Goal: Information Seeking & Learning: Learn about a topic

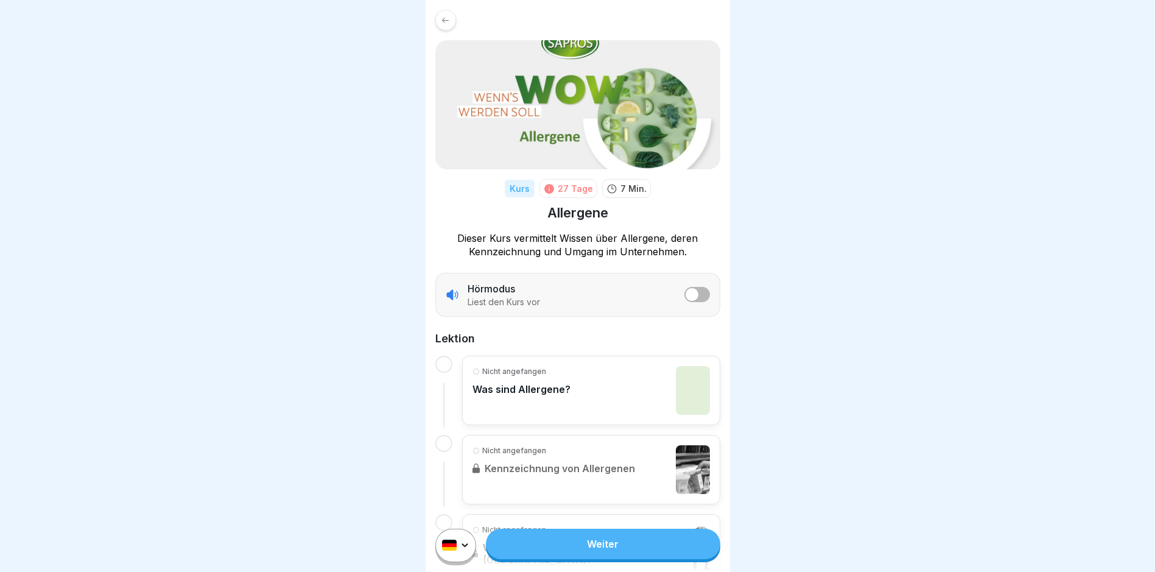
click at [593, 553] on link "Weiter" at bounding box center [603, 544] width 234 height 30
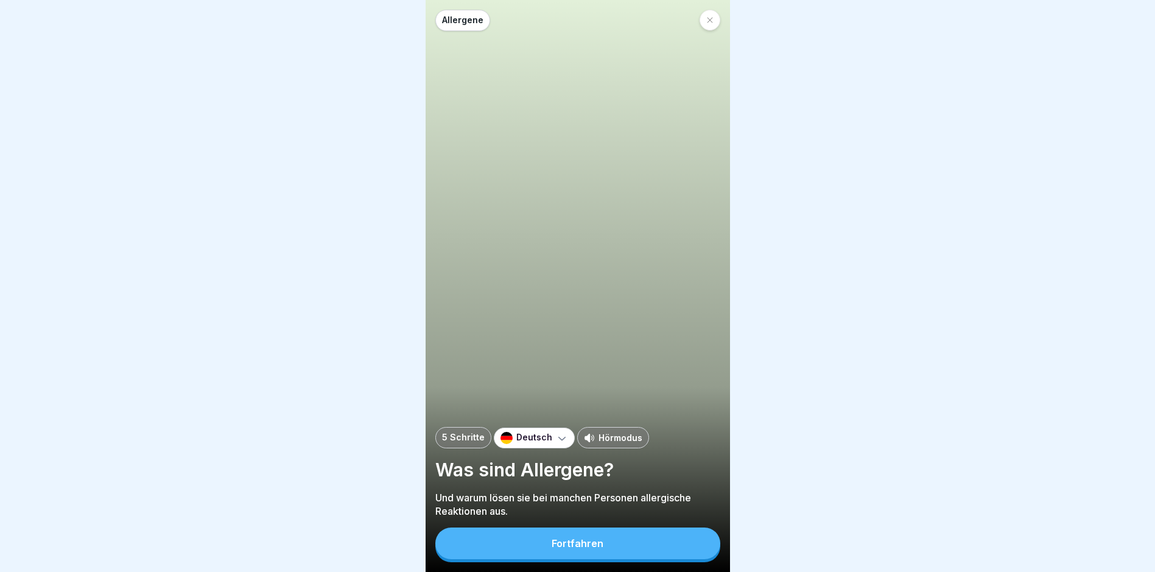
click at [593, 549] on div "Fortfahren" at bounding box center [578, 543] width 52 height 11
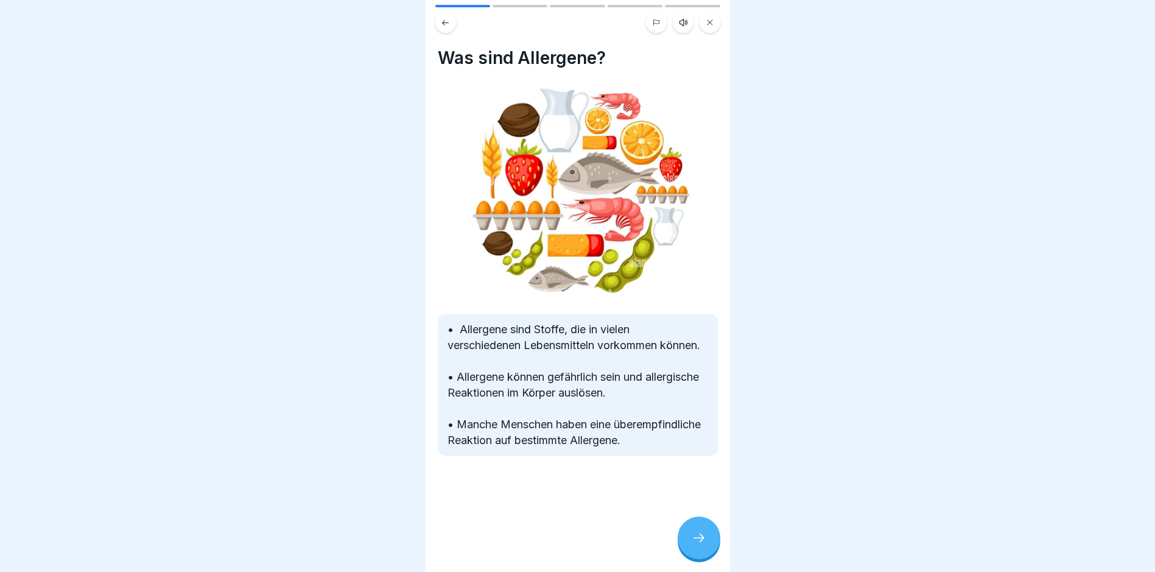
click at [697, 545] on icon at bounding box center [699, 538] width 15 height 15
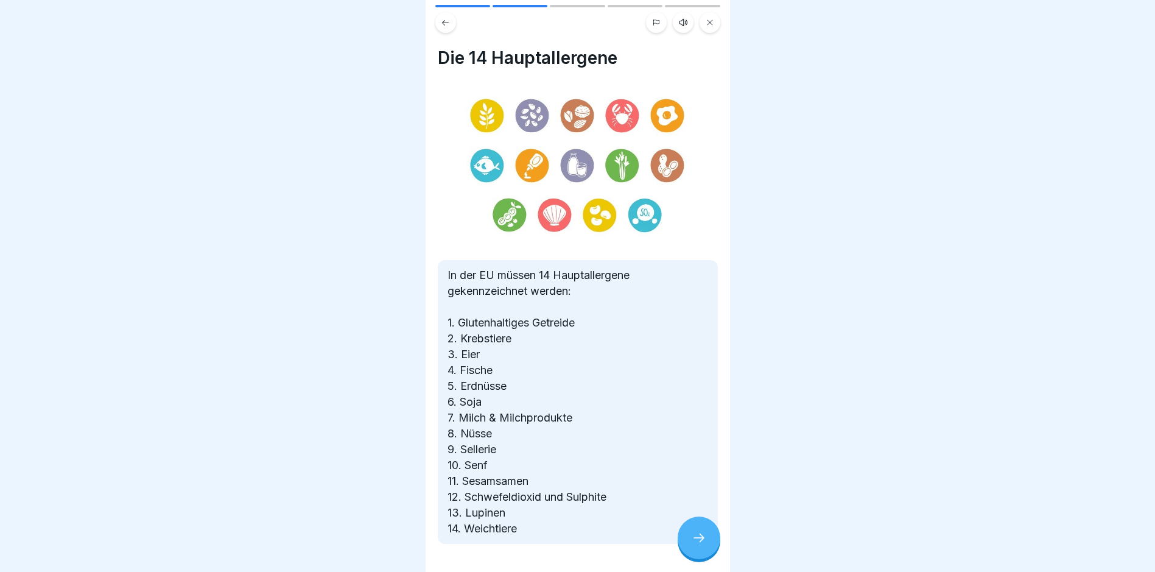
click at [699, 543] on icon at bounding box center [699, 538] width 15 height 15
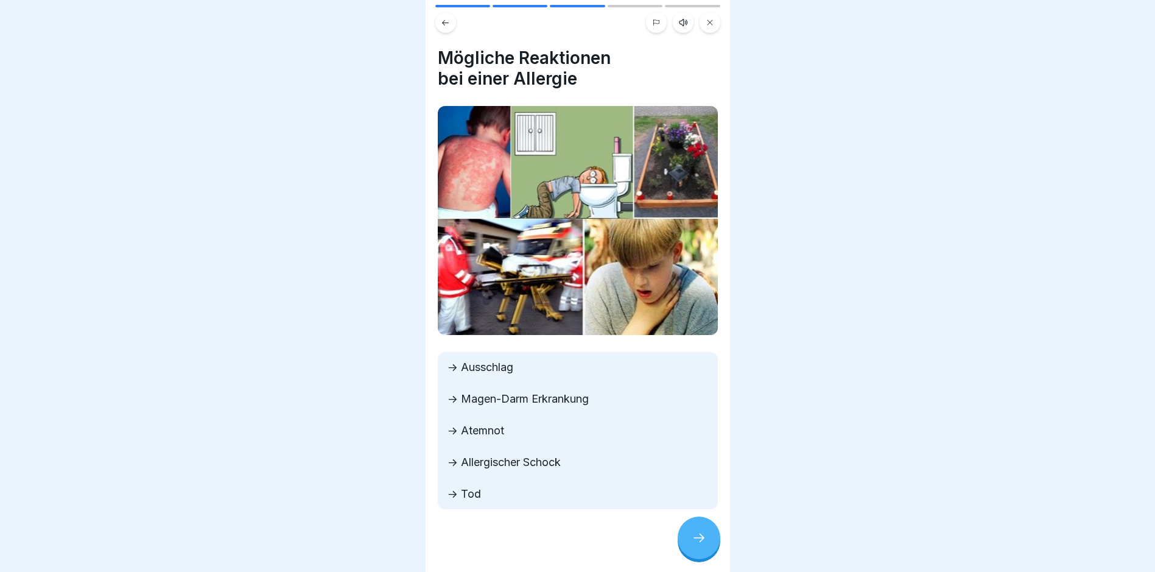
click at [699, 544] on icon at bounding box center [699, 538] width 15 height 15
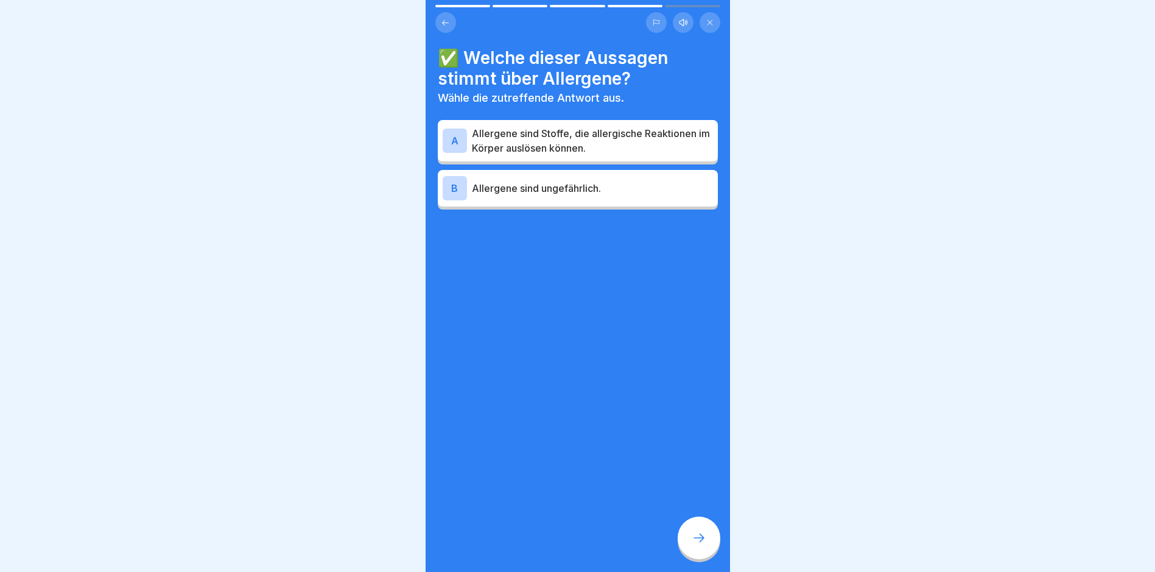
click at [524, 135] on p "Allergene sind Stoffe, die allergische Reaktionen im Körper auslösen können." at bounding box center [592, 140] width 241 height 29
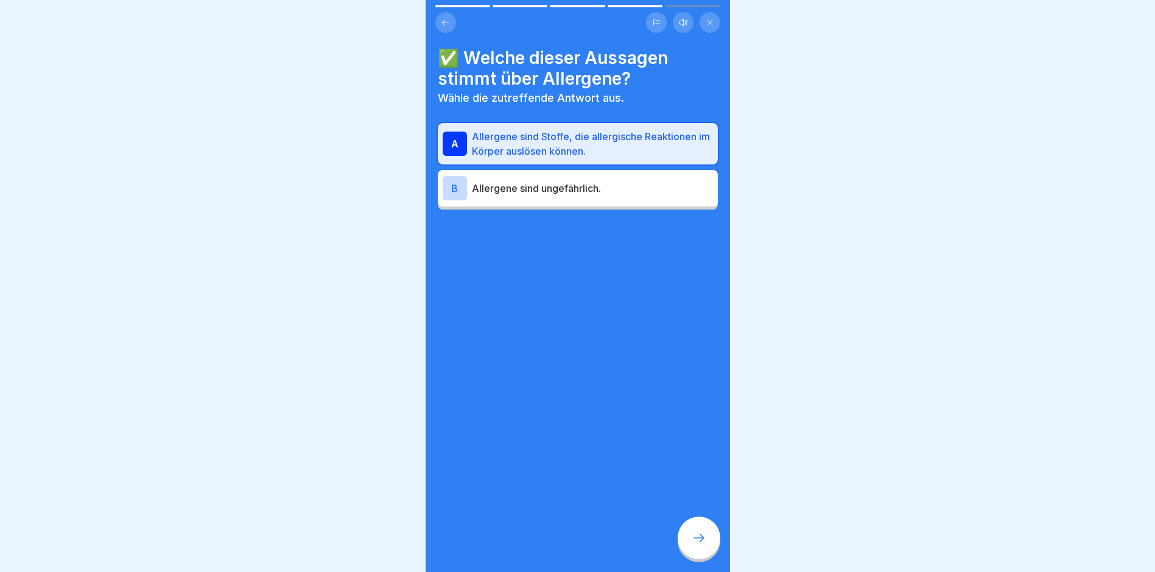
click at [702, 545] on icon at bounding box center [699, 538] width 15 height 15
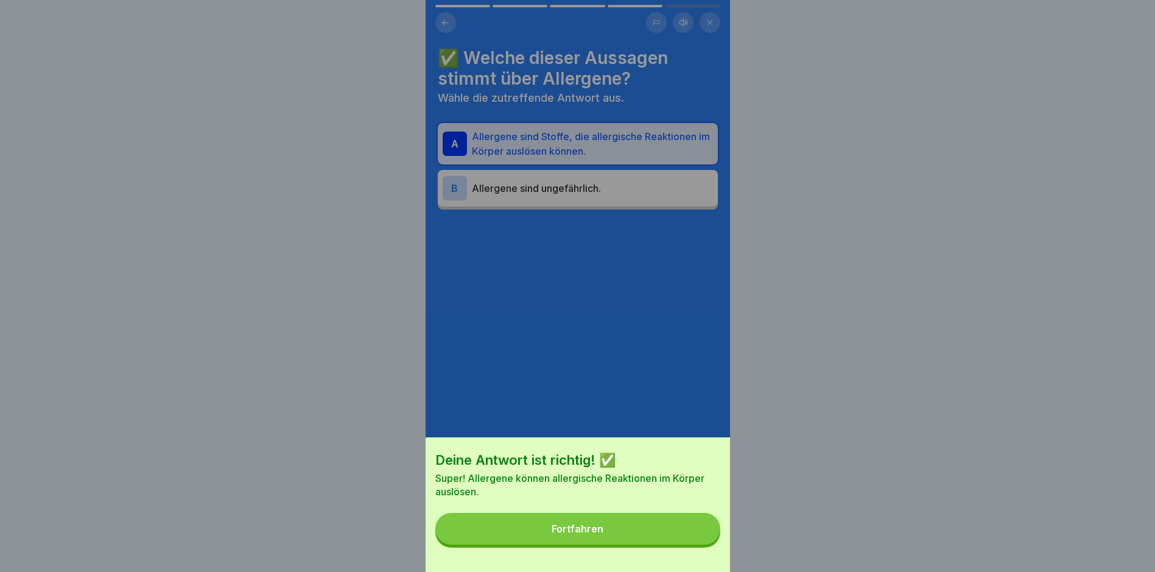
click at [586, 532] on button "Fortfahren" at bounding box center [578, 529] width 285 height 32
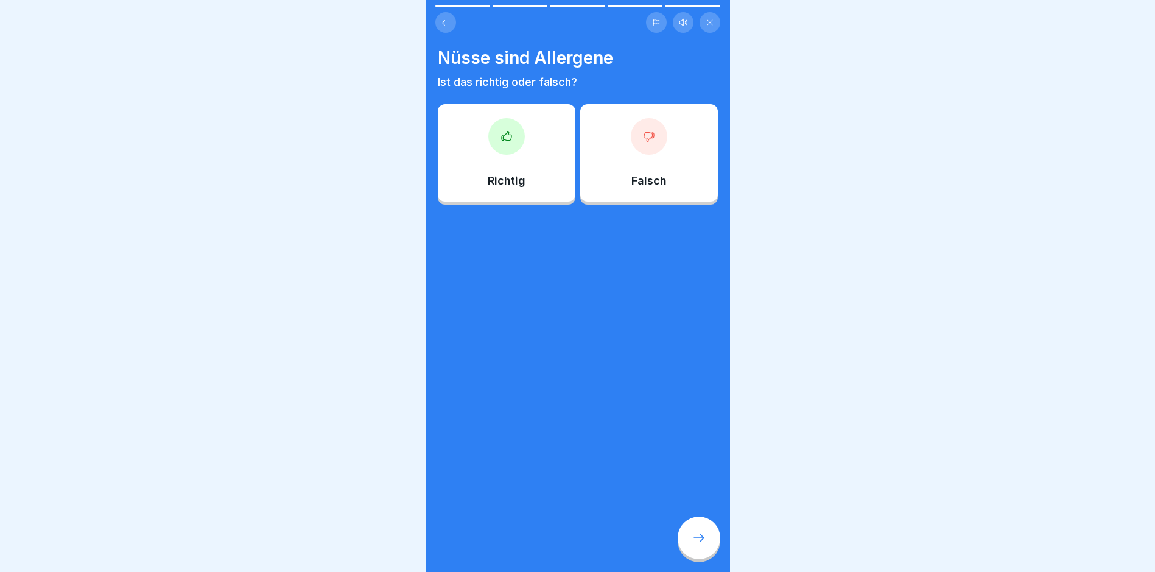
click at [504, 130] on icon at bounding box center [507, 136] width 12 height 12
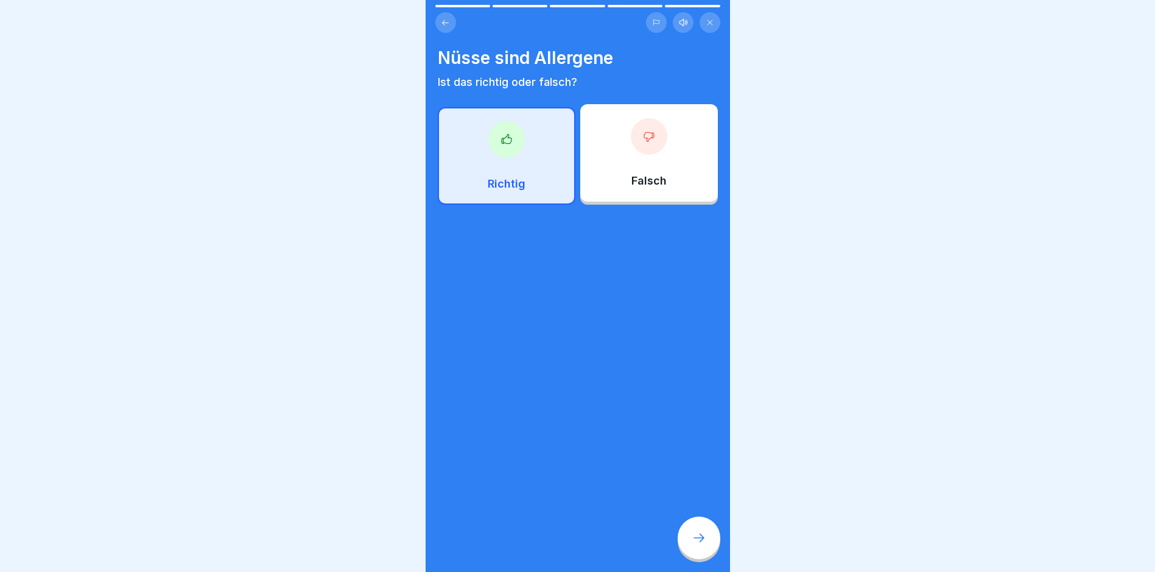
click at [700, 540] on div at bounding box center [699, 538] width 43 height 43
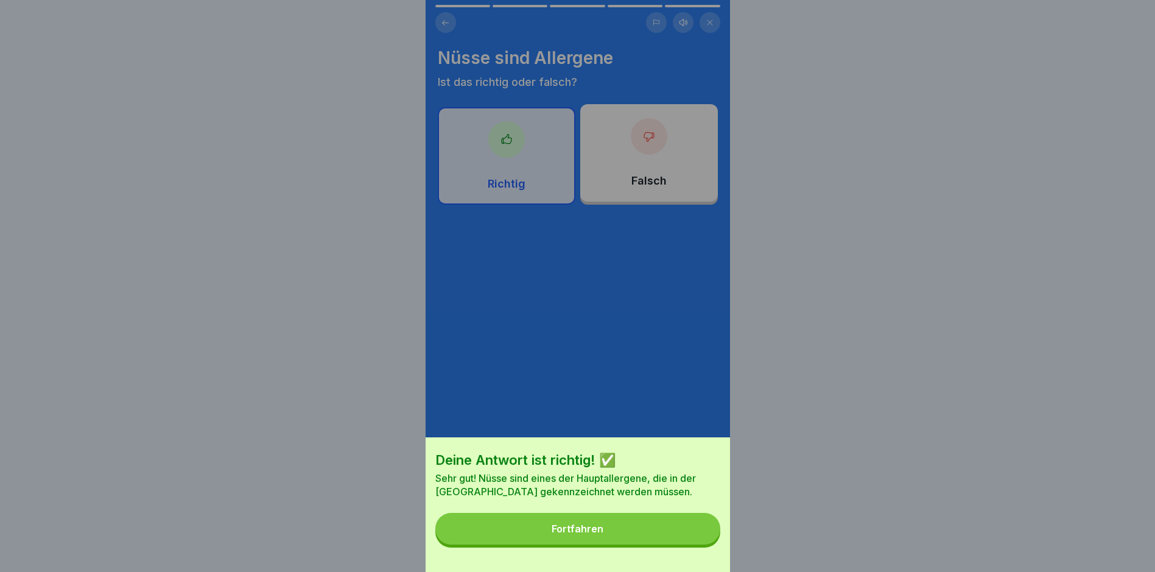
click at [578, 534] on div "Fortfahren" at bounding box center [578, 528] width 52 height 11
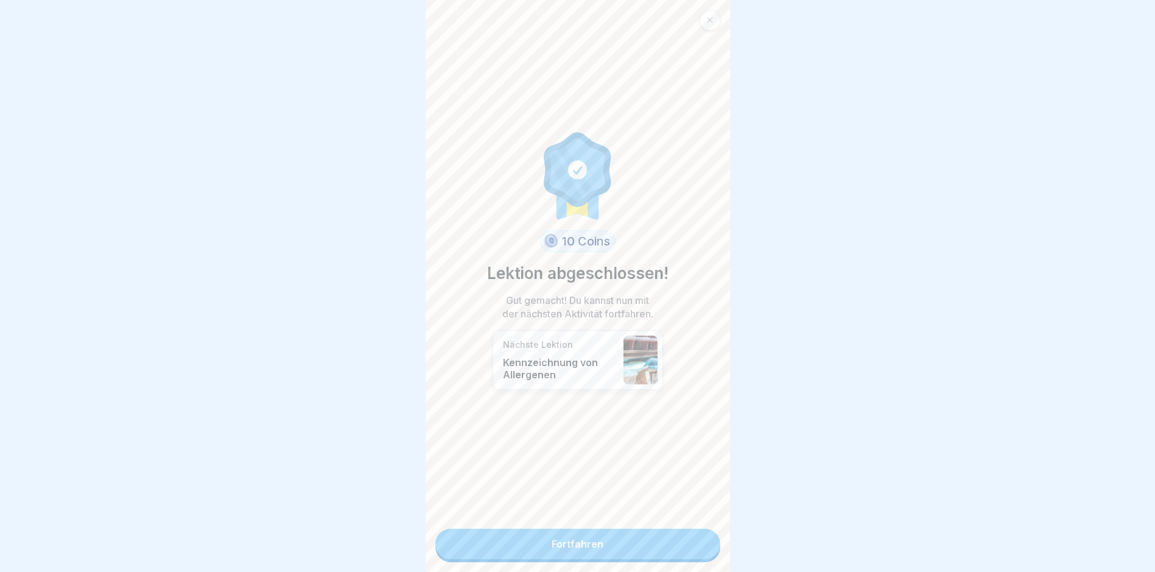
click at [577, 545] on link "Fortfahren" at bounding box center [578, 544] width 285 height 30
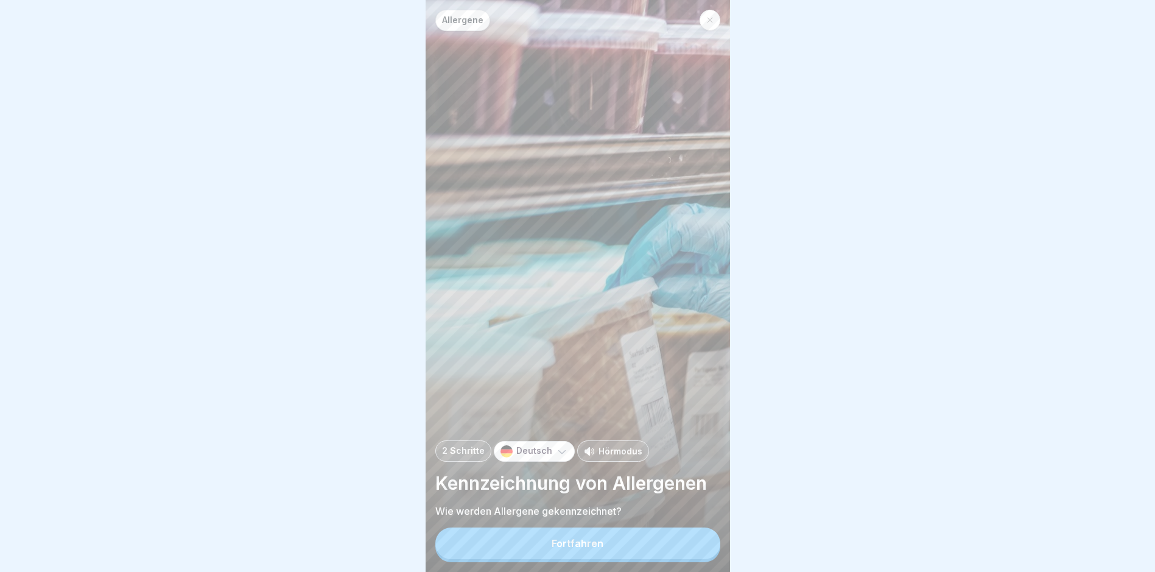
click at [576, 548] on div "Fortfahren" at bounding box center [578, 543] width 52 height 11
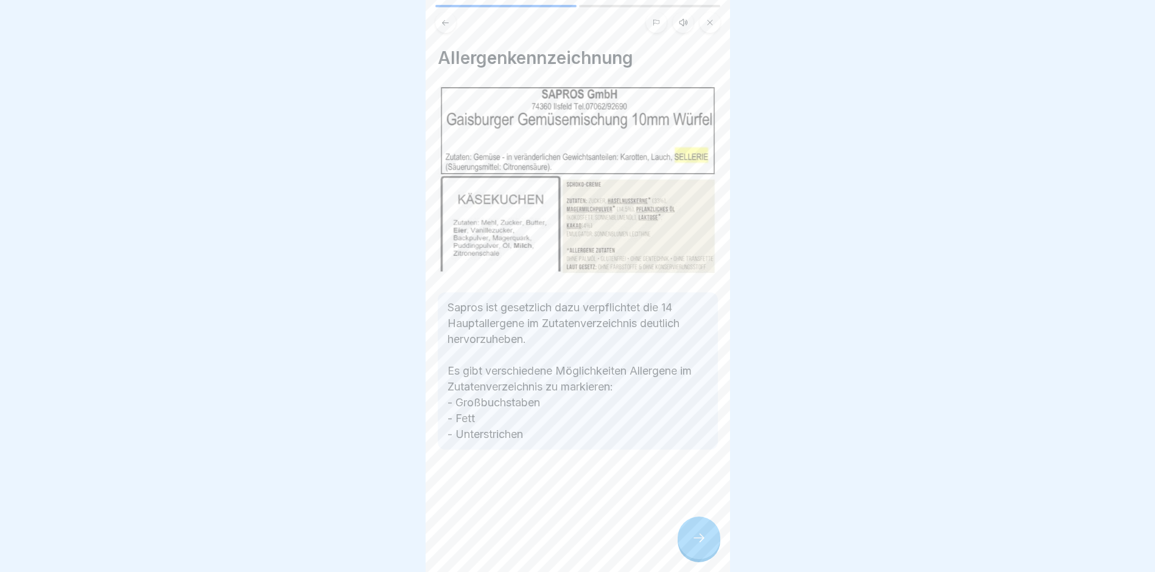
click at [700, 545] on icon at bounding box center [699, 538] width 15 height 15
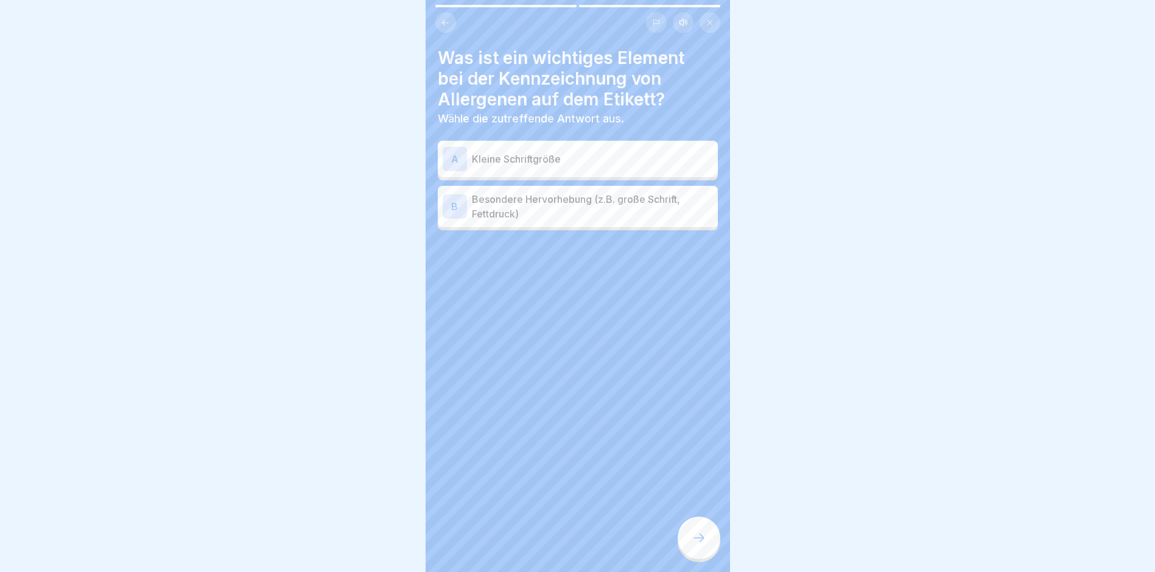
click at [577, 208] on p "Besondere Hervorhebung (z.B. große Schrift, Fettdruck)" at bounding box center [592, 206] width 241 height 29
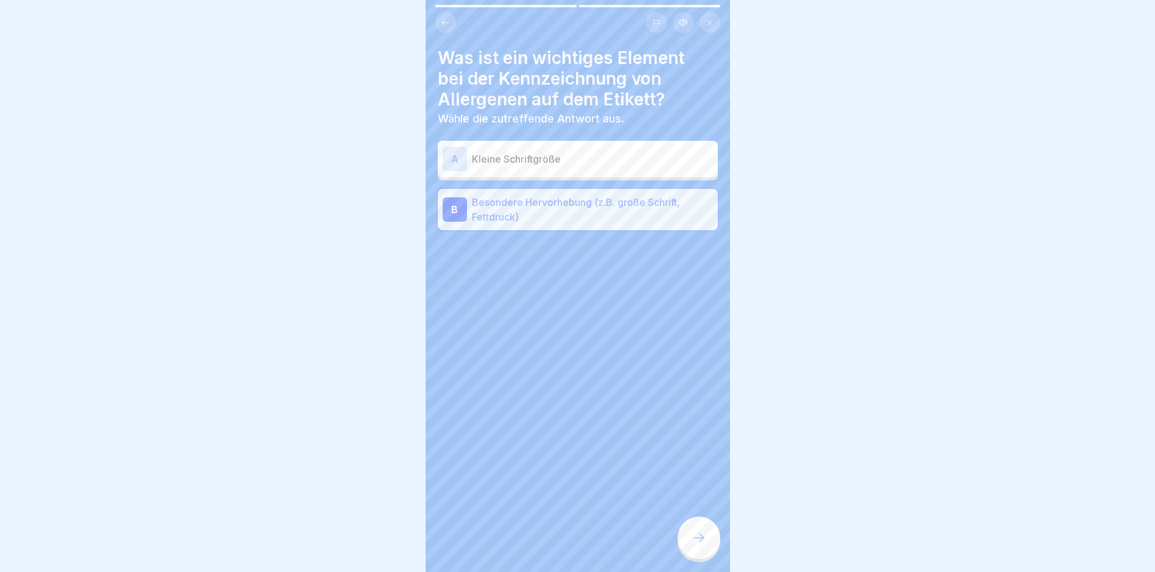
click at [701, 545] on icon at bounding box center [699, 538] width 15 height 15
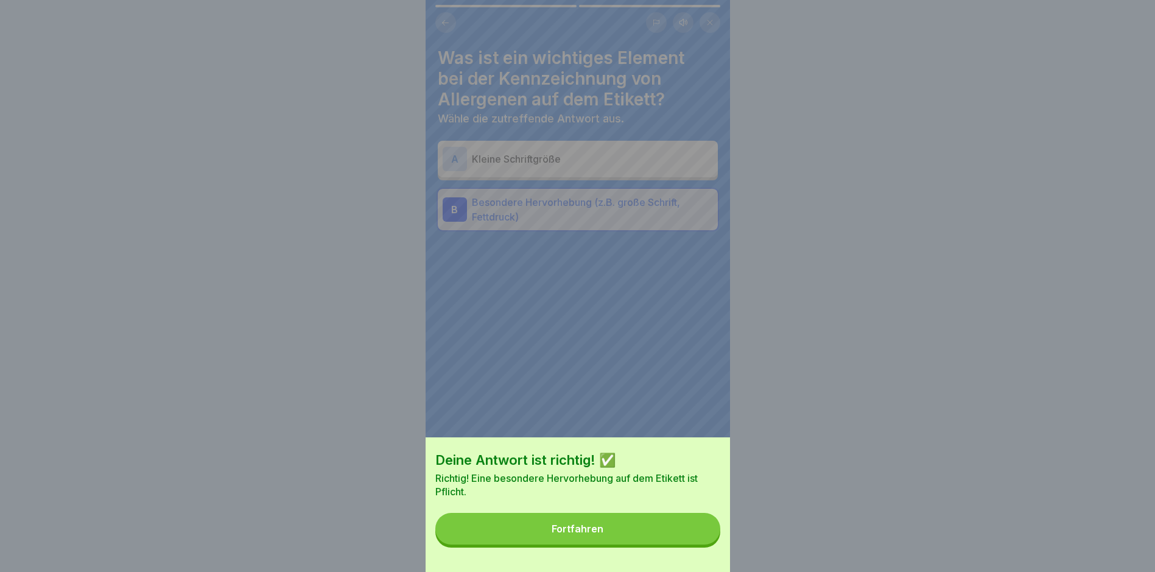
click at [577, 534] on div "Fortfahren" at bounding box center [578, 528] width 52 height 11
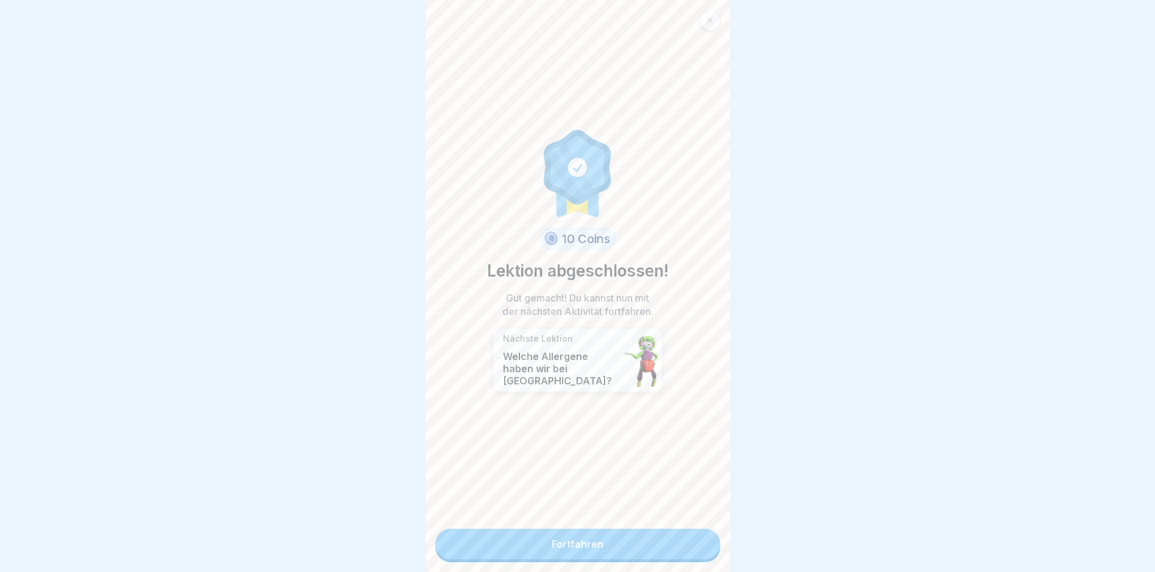
click at [577, 543] on link "Fortfahren" at bounding box center [578, 544] width 285 height 30
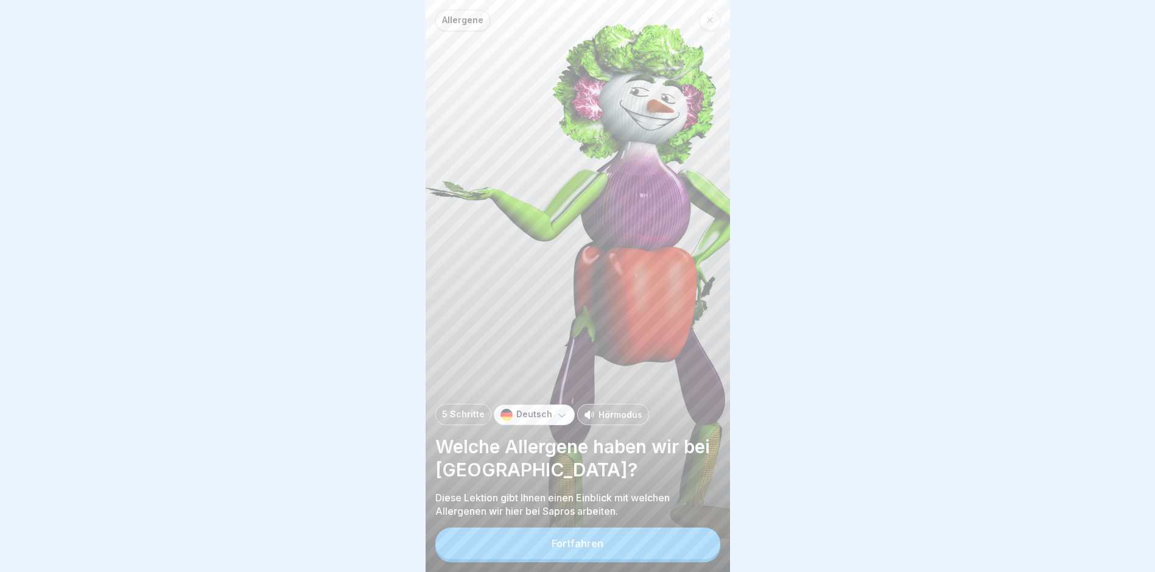
click at [582, 549] on div "Fortfahren" at bounding box center [578, 543] width 52 height 11
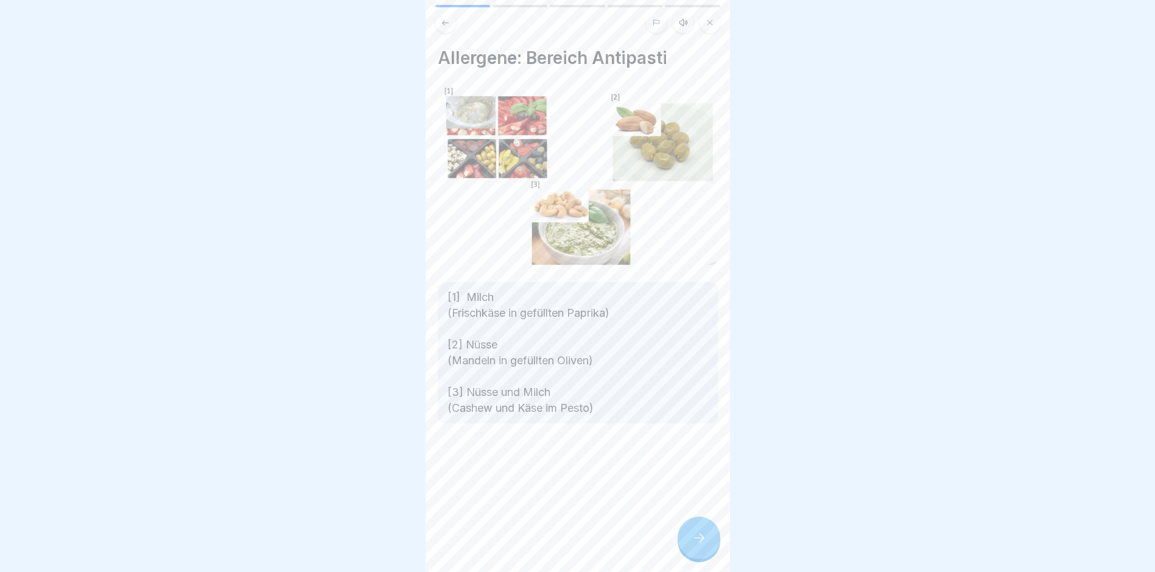
click at [699, 544] on icon at bounding box center [699, 538] width 15 height 15
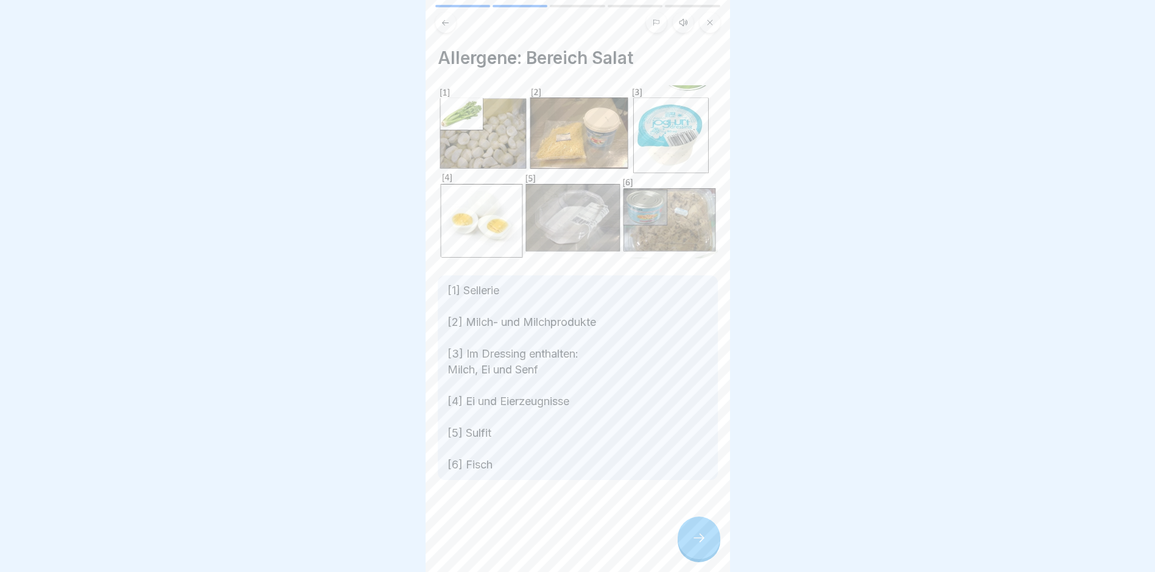
click at [701, 544] on icon at bounding box center [699, 538] width 15 height 15
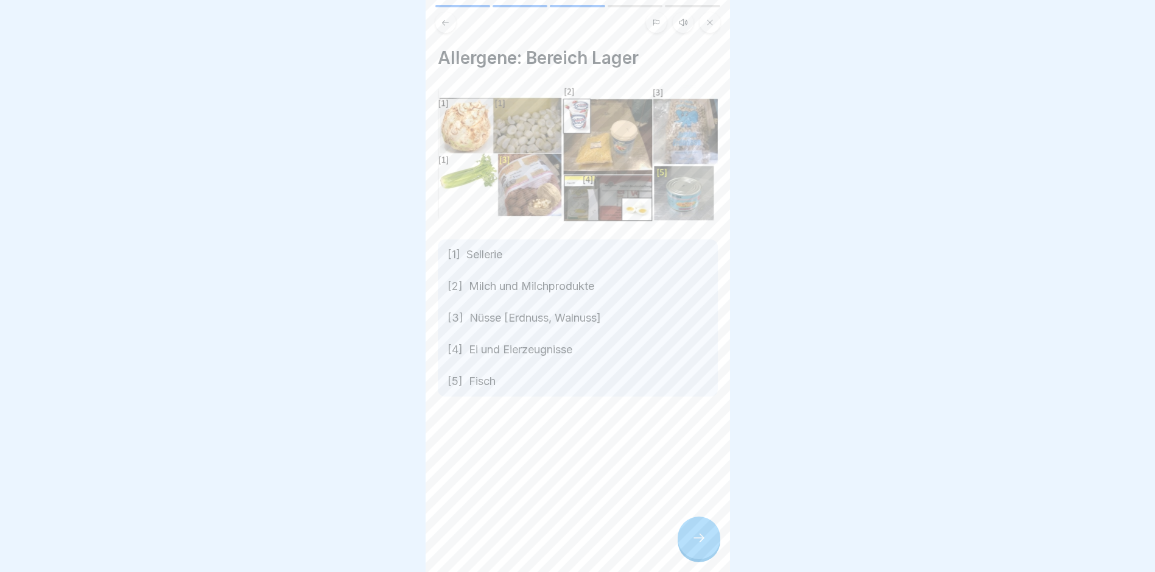
click at [698, 545] on icon at bounding box center [699, 538] width 15 height 15
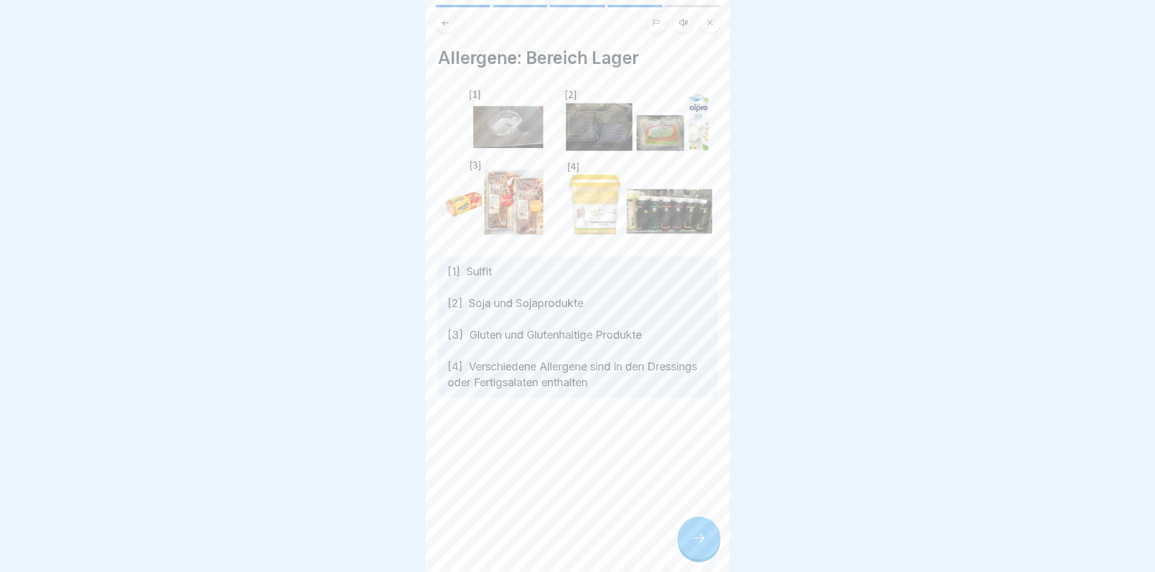
click at [705, 543] on icon at bounding box center [699, 538] width 15 height 15
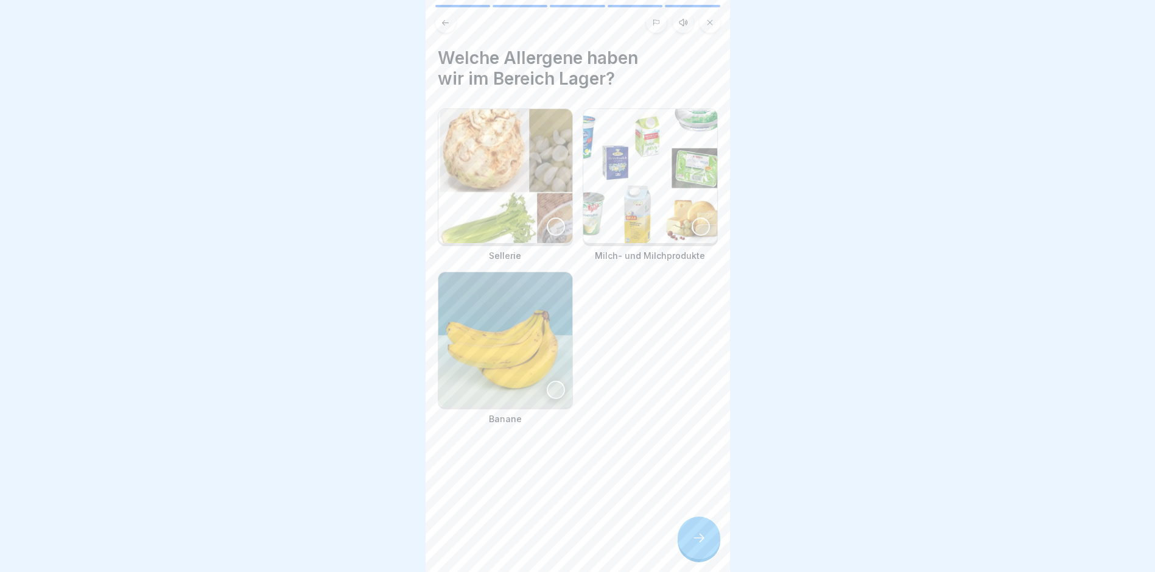
click at [551, 537] on div "Welche Allergene haben wir im Bereich Lager? Sellerie Milch- und Milchprodukte …" at bounding box center [578, 286] width 305 height 572
click at [255, 474] on div at bounding box center [577, 286] width 1155 height 572
click at [555, 221] on div at bounding box center [556, 226] width 18 height 18
click at [692, 221] on div at bounding box center [701, 226] width 18 height 18
click at [701, 543] on icon at bounding box center [699, 538] width 15 height 15
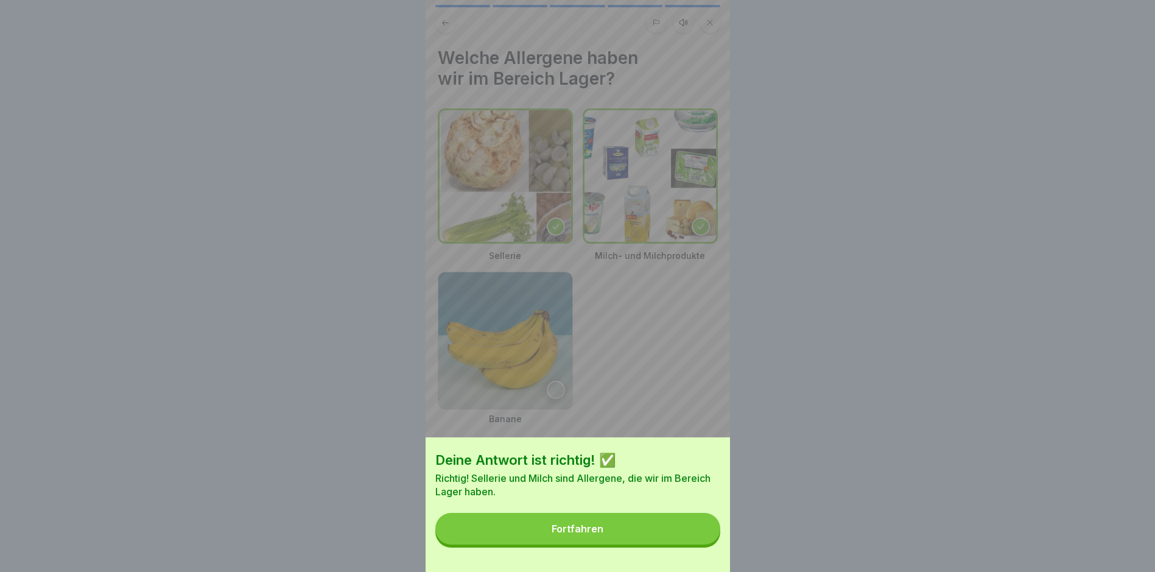
click at [571, 534] on div "Fortfahren" at bounding box center [578, 528] width 52 height 11
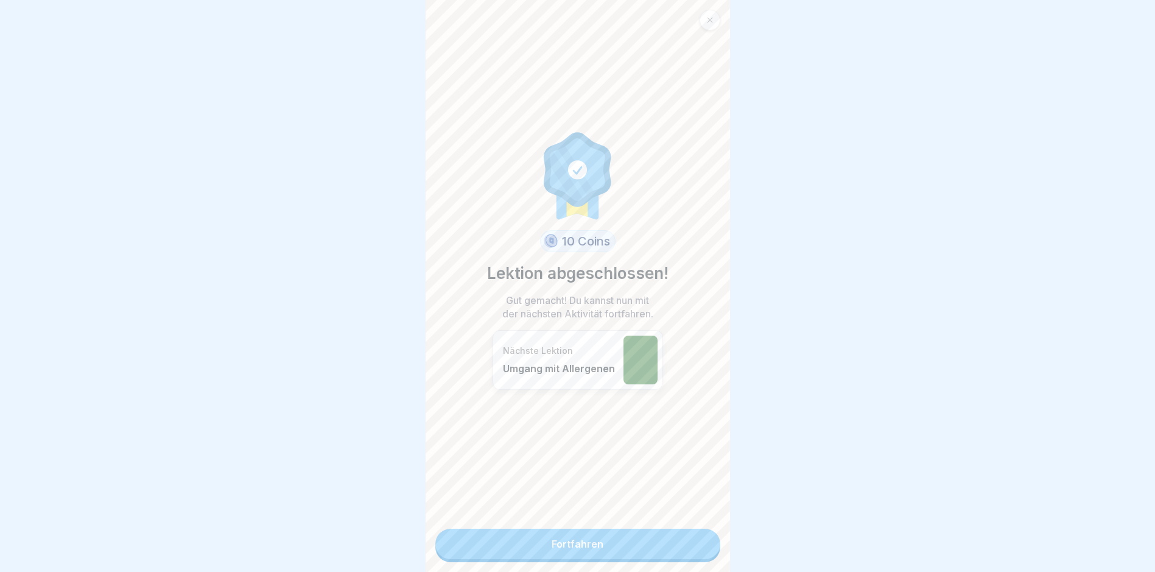
click at [578, 543] on link "Fortfahren" at bounding box center [578, 544] width 285 height 30
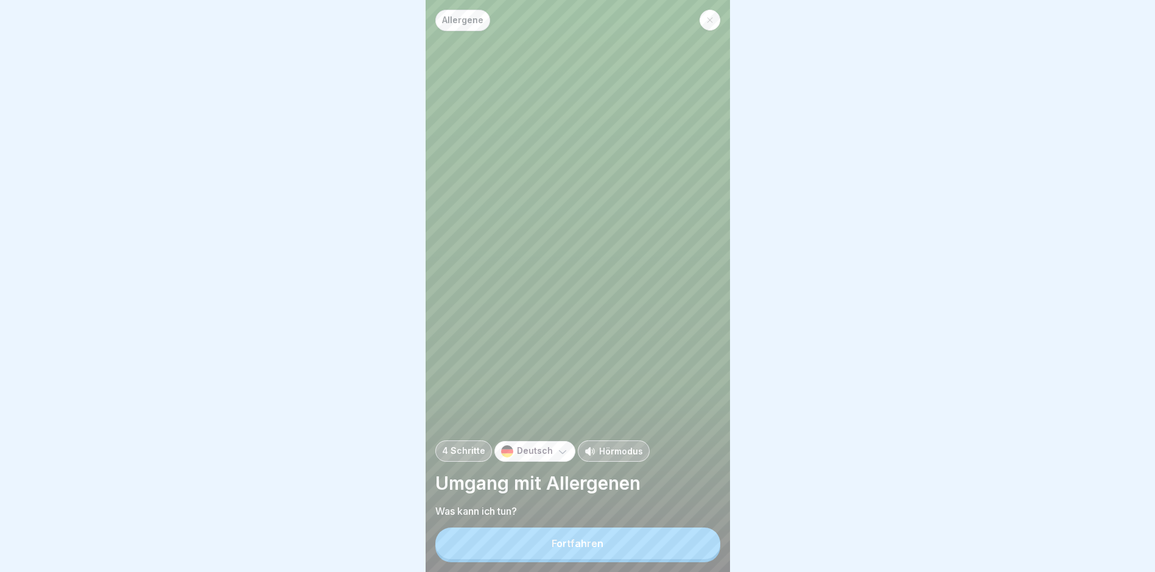
click at [566, 549] on div "Fortfahren" at bounding box center [578, 543] width 52 height 11
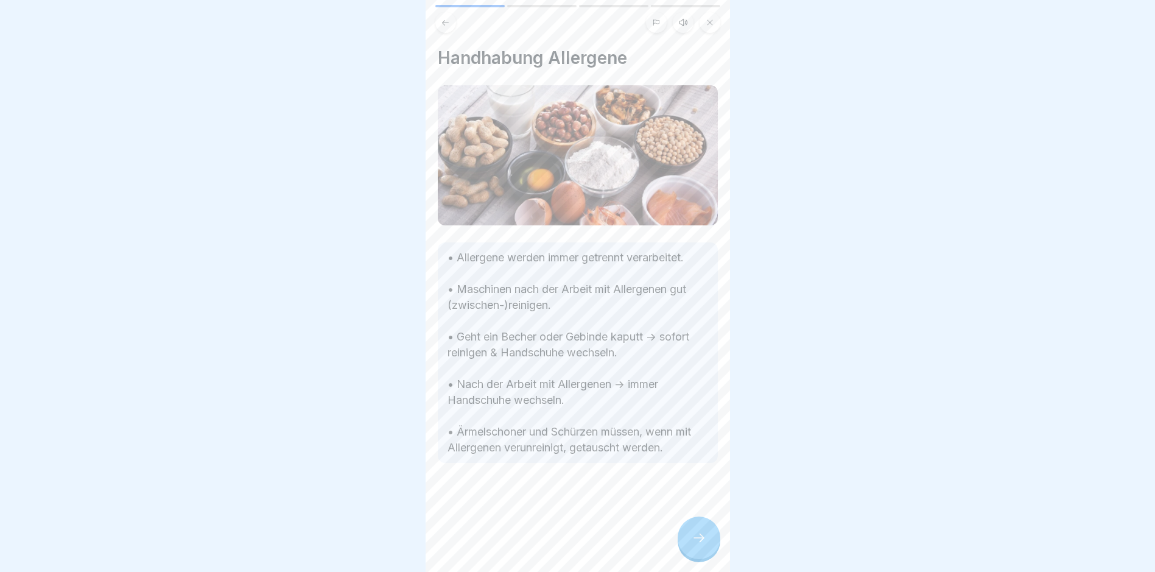
click at [699, 541] on div at bounding box center [699, 538] width 43 height 43
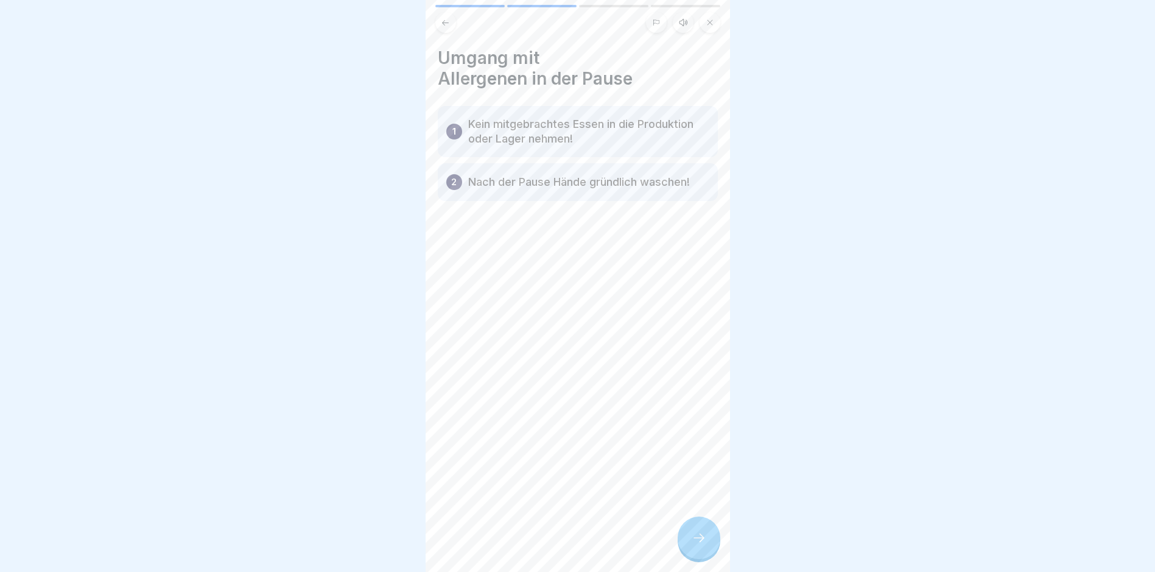
click at [580, 133] on p "Kein mitgebrachtes Essen in die Produktion oder Lager nehmen!" at bounding box center [588, 131] width 241 height 29
click at [700, 541] on icon at bounding box center [699, 538] width 15 height 15
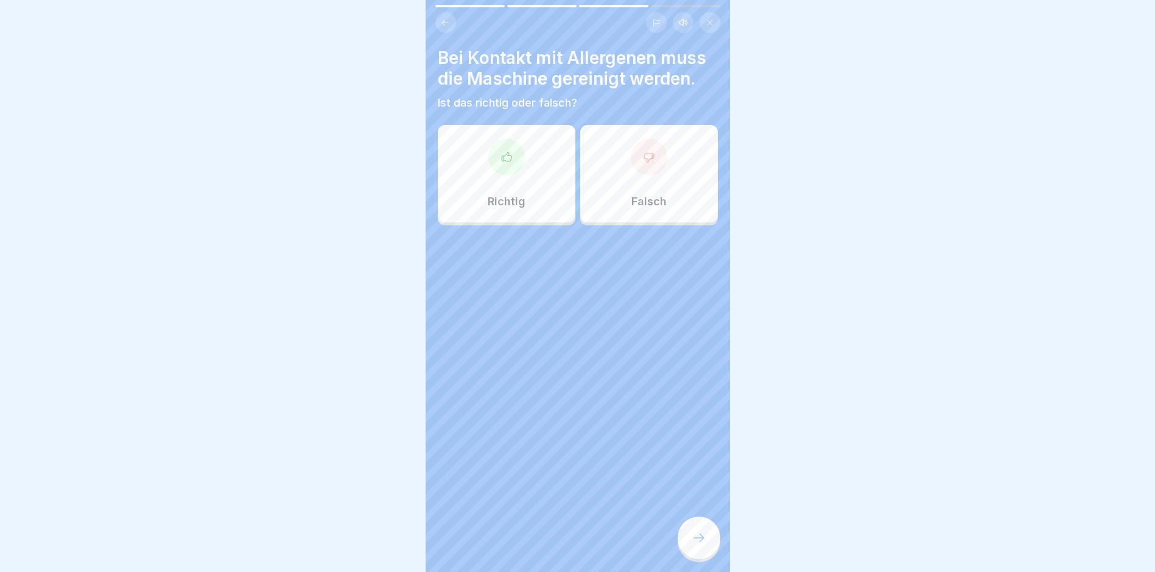
click at [501, 158] on icon at bounding box center [507, 157] width 12 height 12
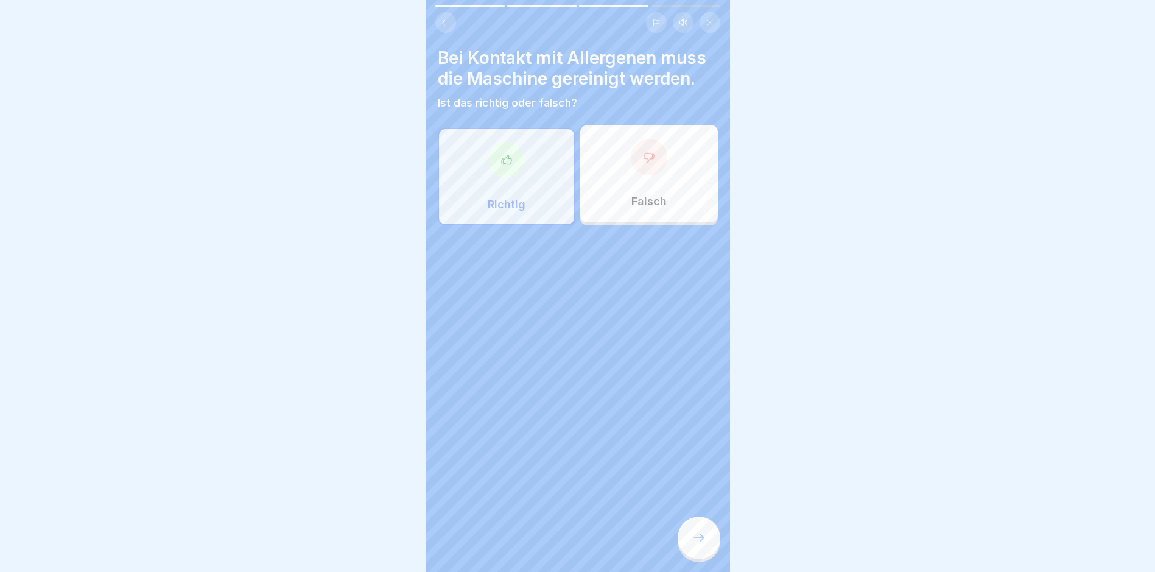
click at [698, 545] on icon at bounding box center [699, 538] width 15 height 15
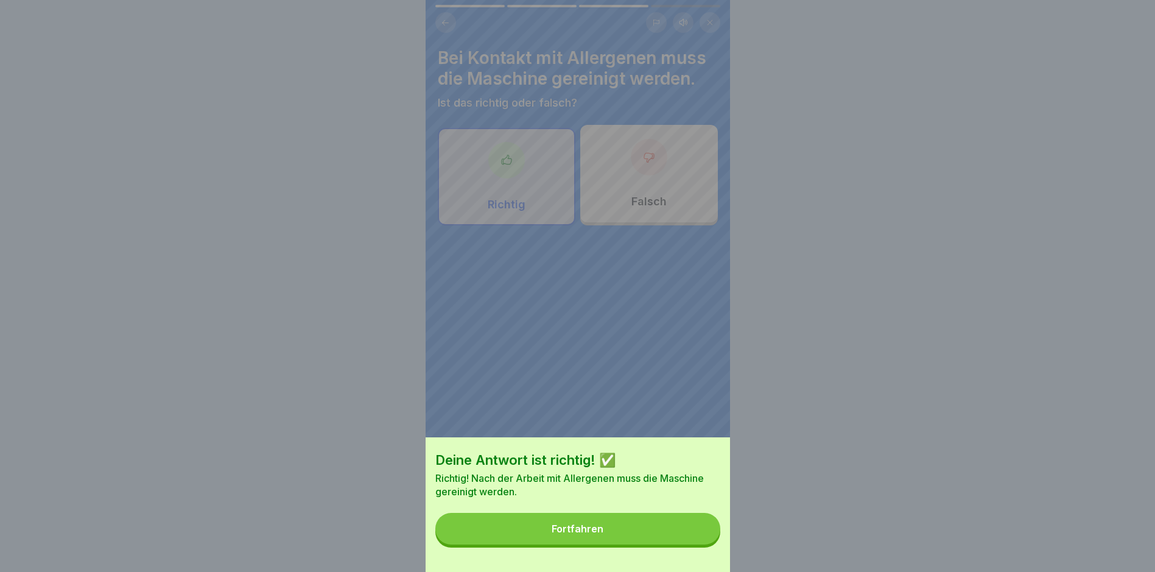
click at [579, 534] on div "Fortfahren" at bounding box center [578, 528] width 52 height 11
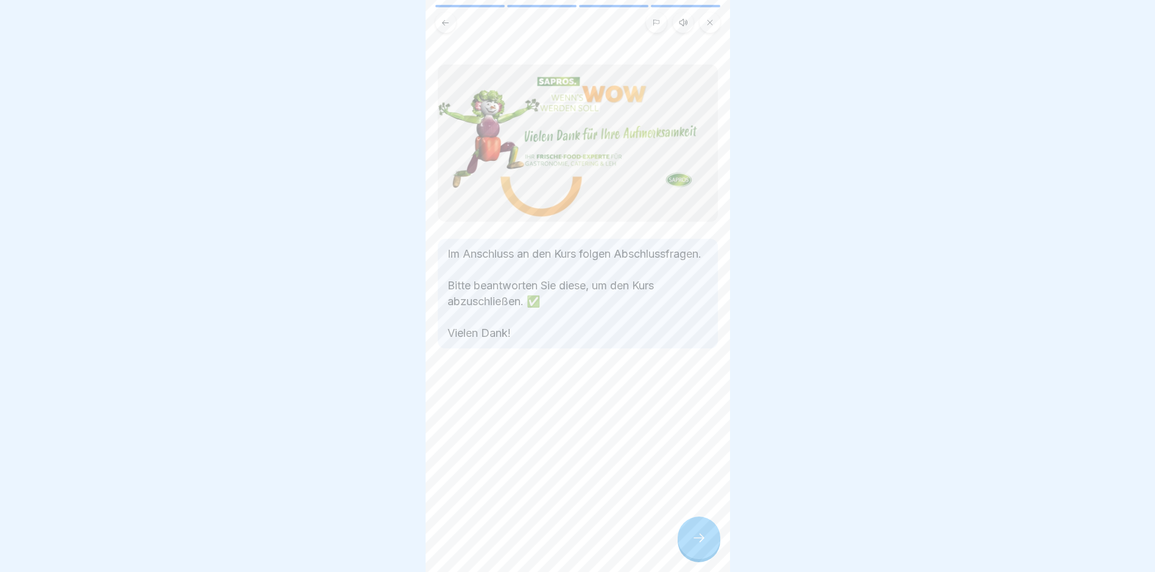
click at [700, 543] on icon at bounding box center [699, 538] width 15 height 15
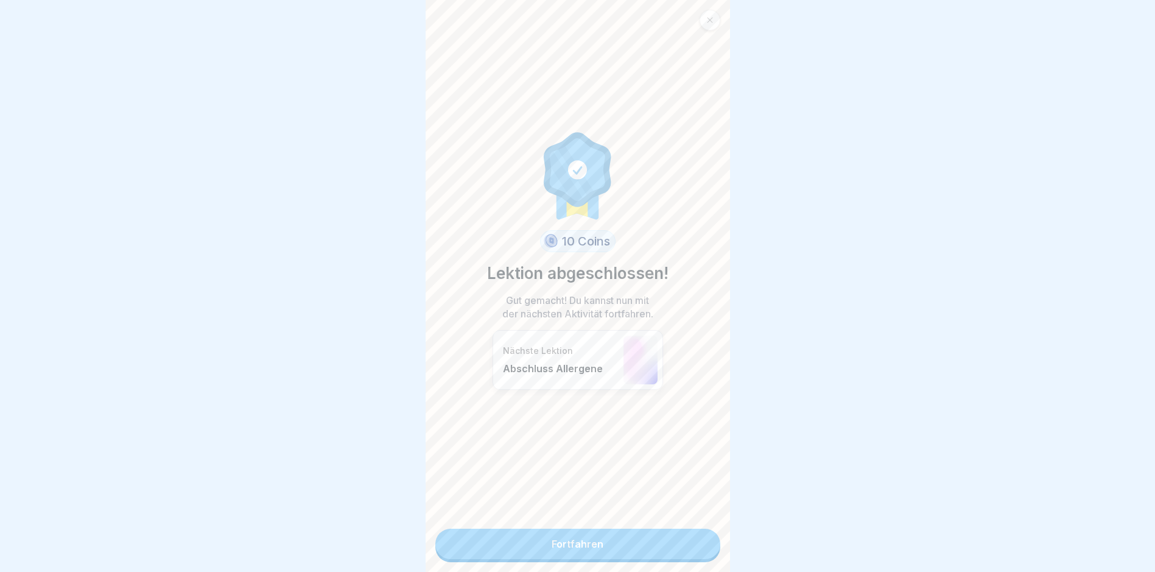
click at [591, 538] on link "Fortfahren" at bounding box center [578, 544] width 285 height 30
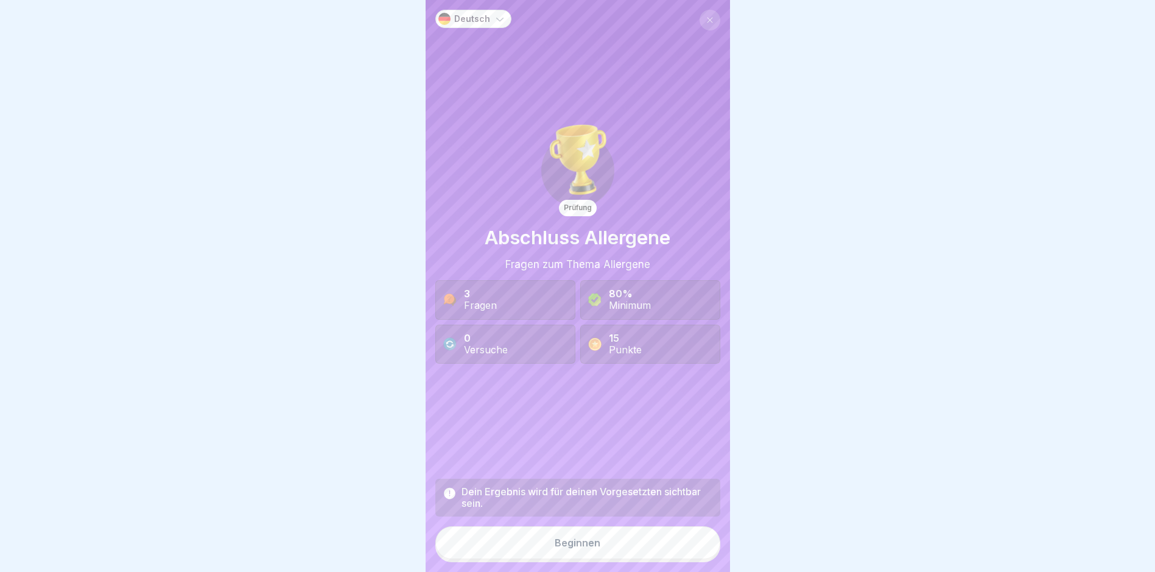
click at [549, 551] on button "Beginnen" at bounding box center [578, 542] width 285 height 33
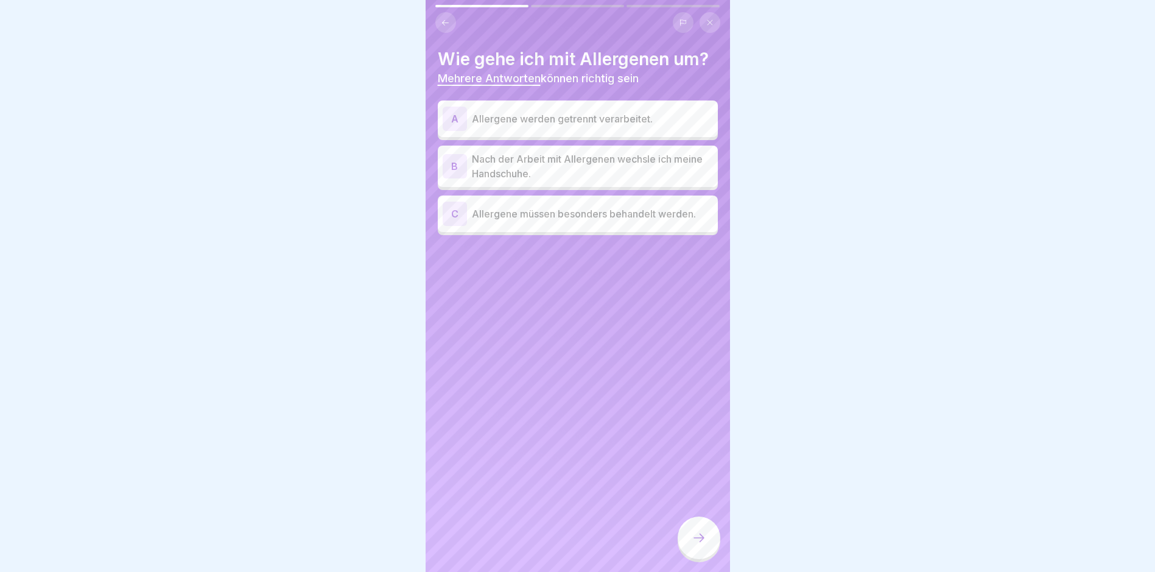
click at [602, 126] on div "A Allergene werden getrennt verarbeitet." at bounding box center [578, 119] width 270 height 24
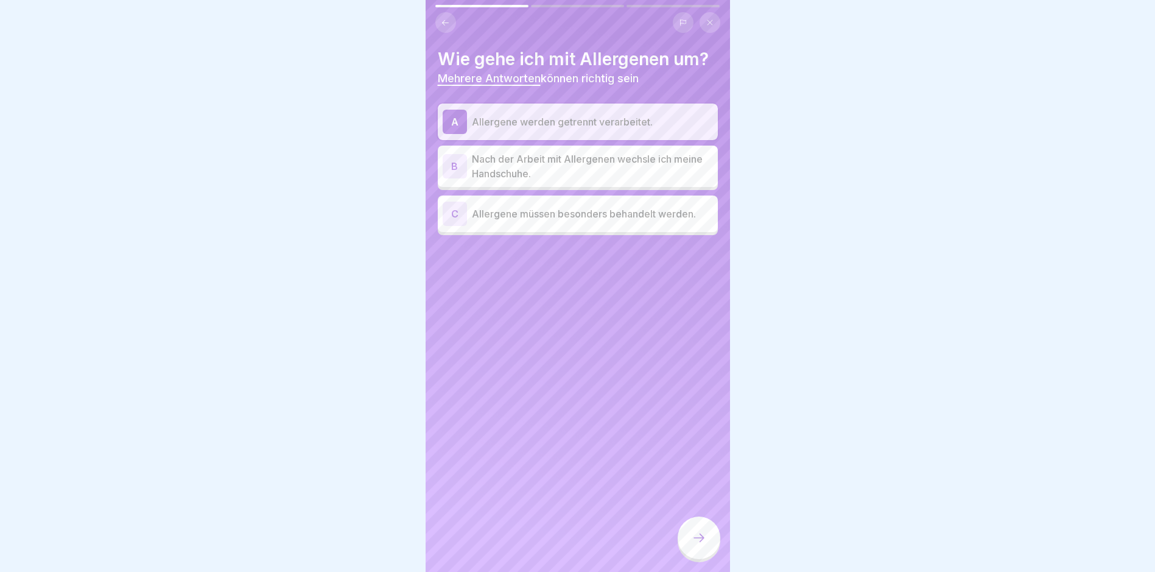
click at [522, 171] on p "Nach der Arbeit mit Allergenen wechsle ich meine Handschuhe." at bounding box center [592, 166] width 241 height 29
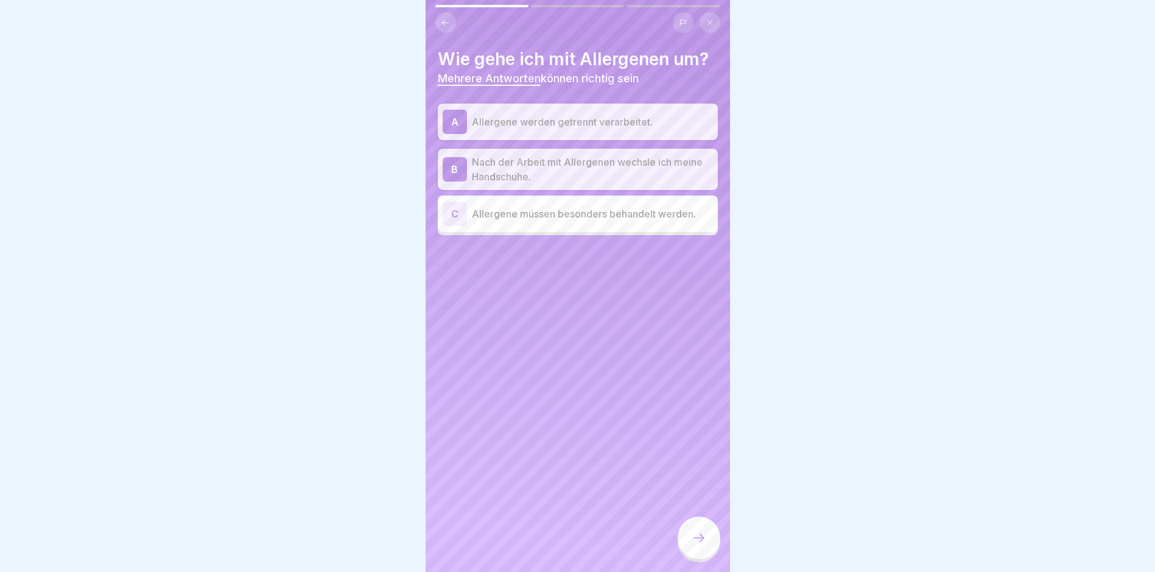
click at [536, 210] on p "Allergene müssen besonders behandelt werden." at bounding box center [592, 213] width 241 height 15
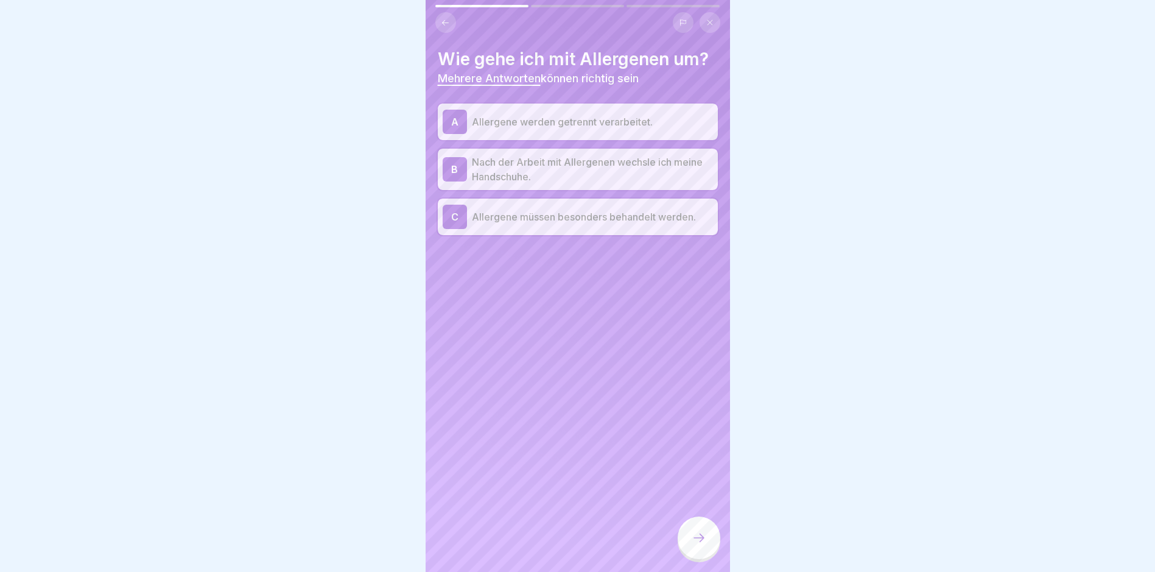
click at [699, 540] on div at bounding box center [699, 538] width 43 height 43
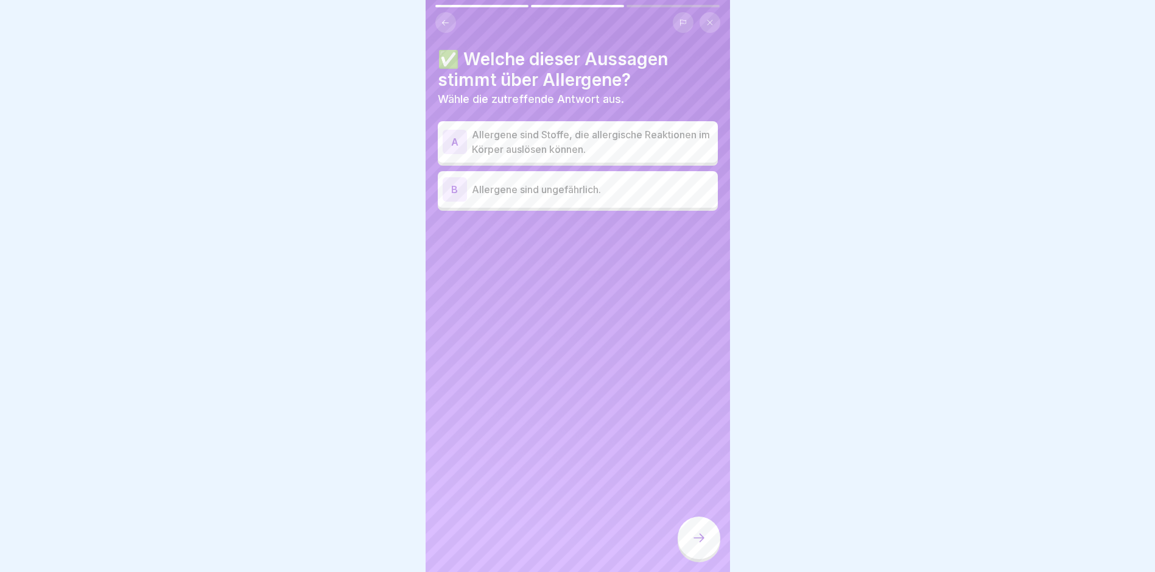
click at [634, 145] on p "Allergene sind Stoffe, die allergische Reaktionen im Körper auslösen können." at bounding box center [592, 141] width 241 height 29
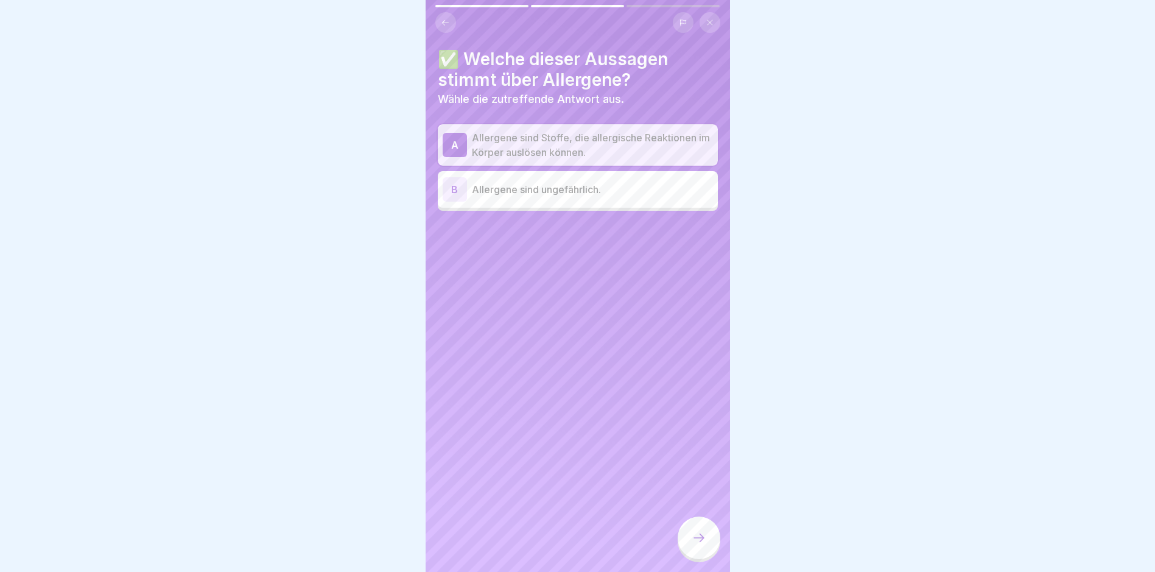
click at [700, 545] on icon at bounding box center [699, 538] width 15 height 15
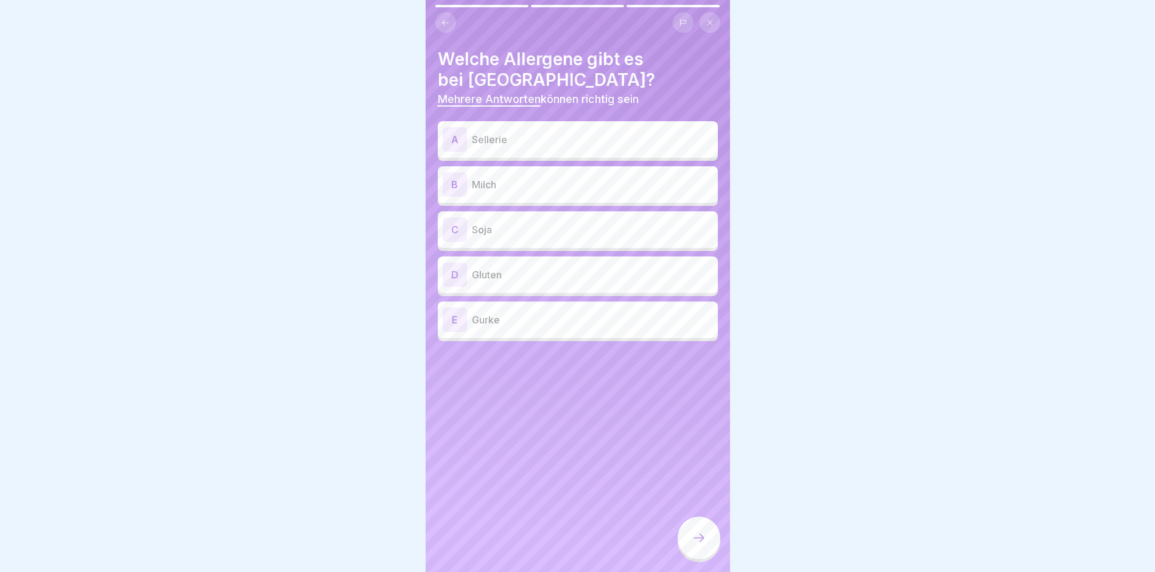
click at [613, 139] on p "Sellerie" at bounding box center [592, 139] width 241 height 15
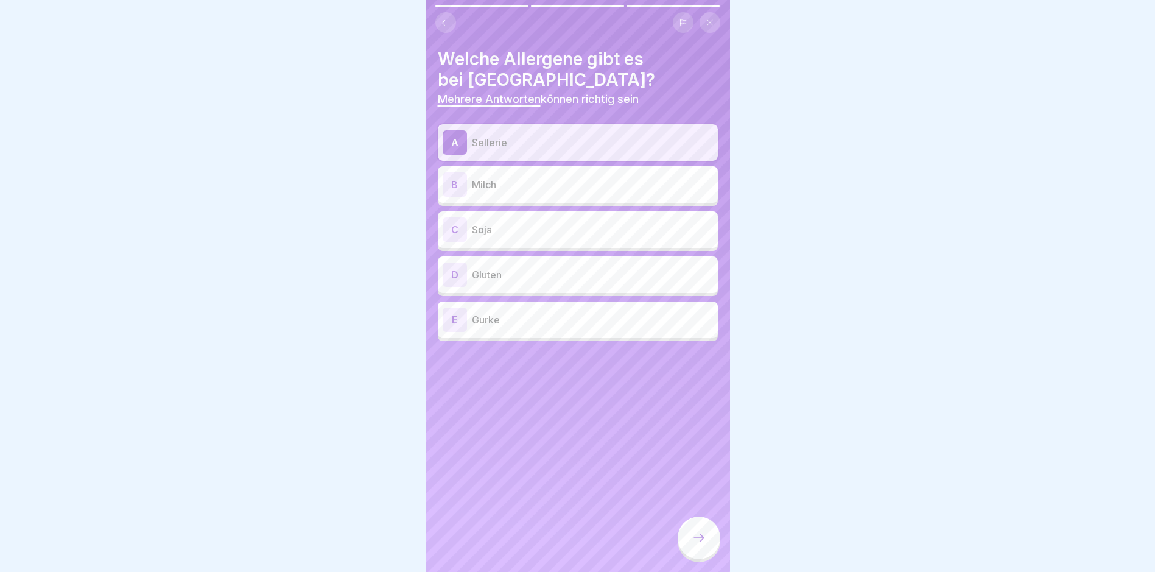
click at [605, 188] on p "Milch" at bounding box center [592, 184] width 241 height 15
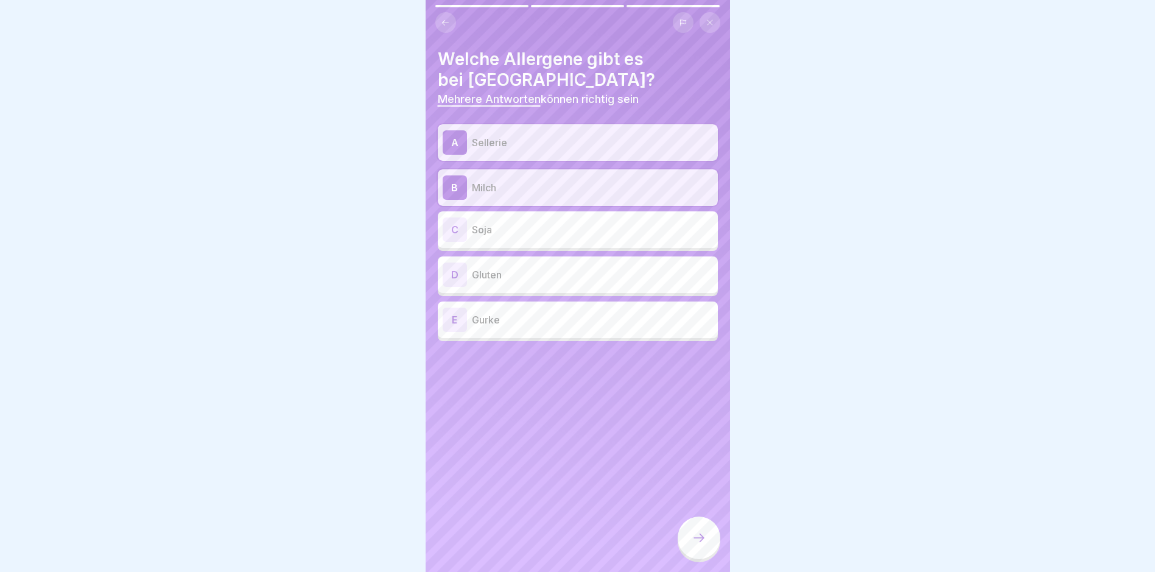
click at [562, 234] on p "Soja" at bounding box center [592, 229] width 241 height 15
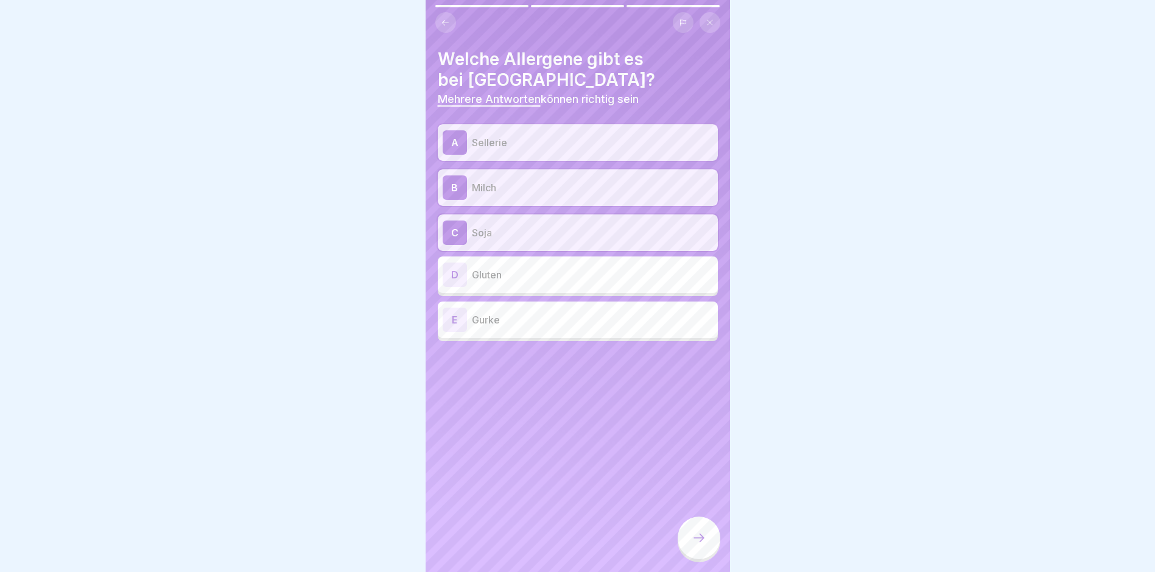
click at [552, 278] on p "Gluten" at bounding box center [592, 274] width 241 height 15
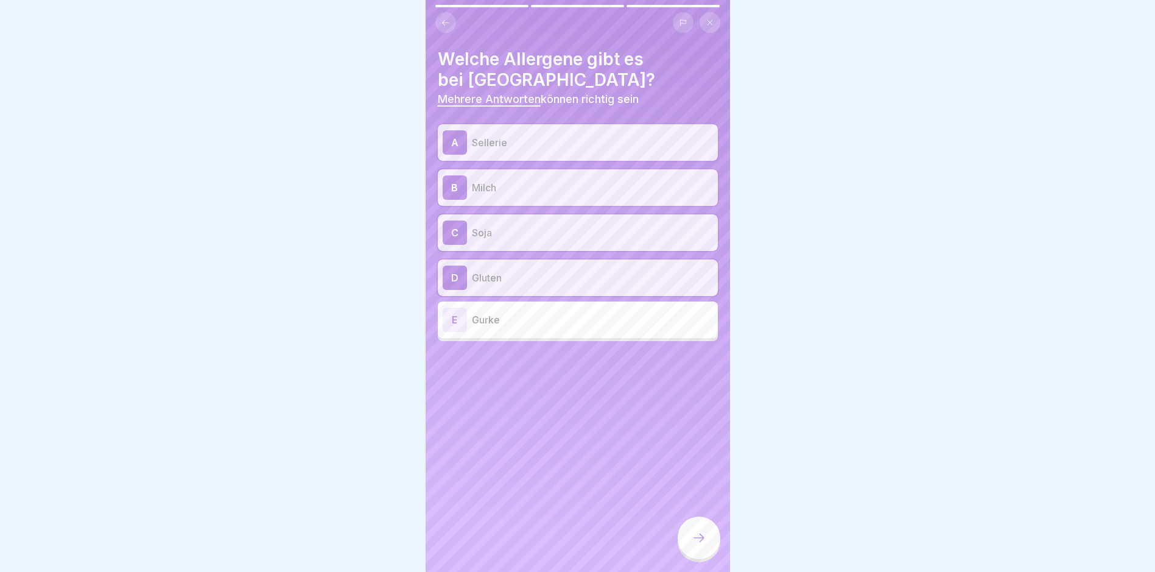
click at [694, 545] on icon at bounding box center [699, 538] width 15 height 15
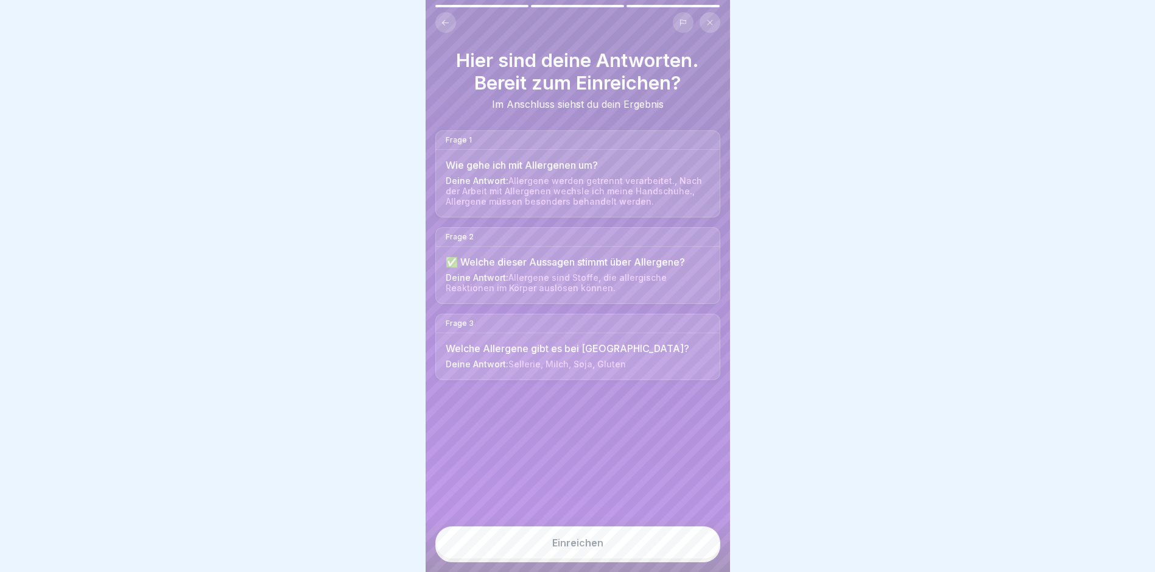
click at [565, 548] on div "Einreichen" at bounding box center [577, 542] width 51 height 11
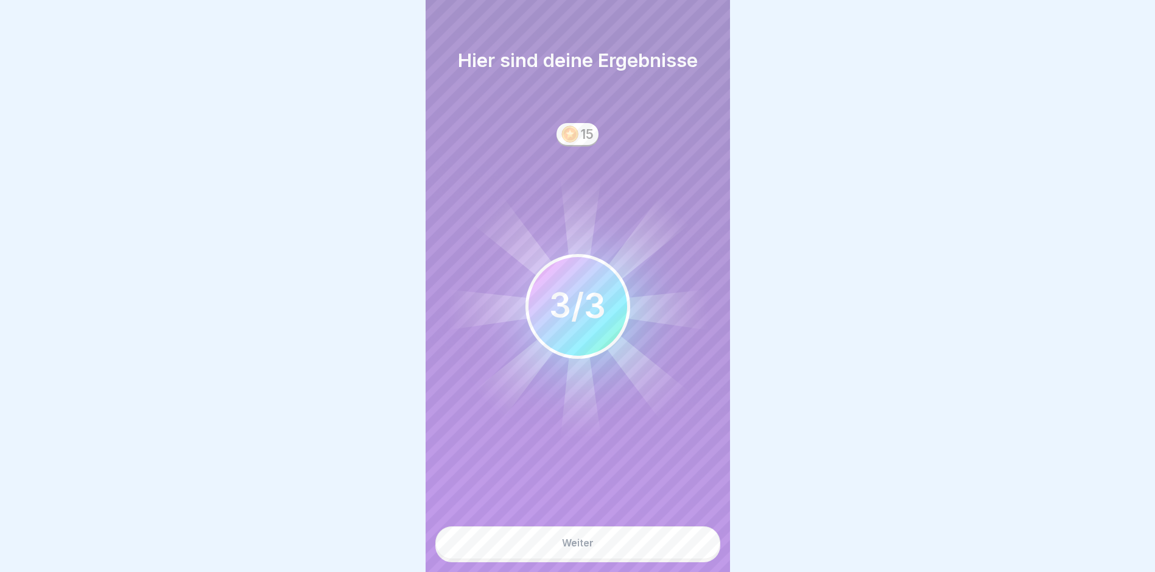
click at [579, 548] on div "Weiter" at bounding box center [578, 542] width 32 height 11
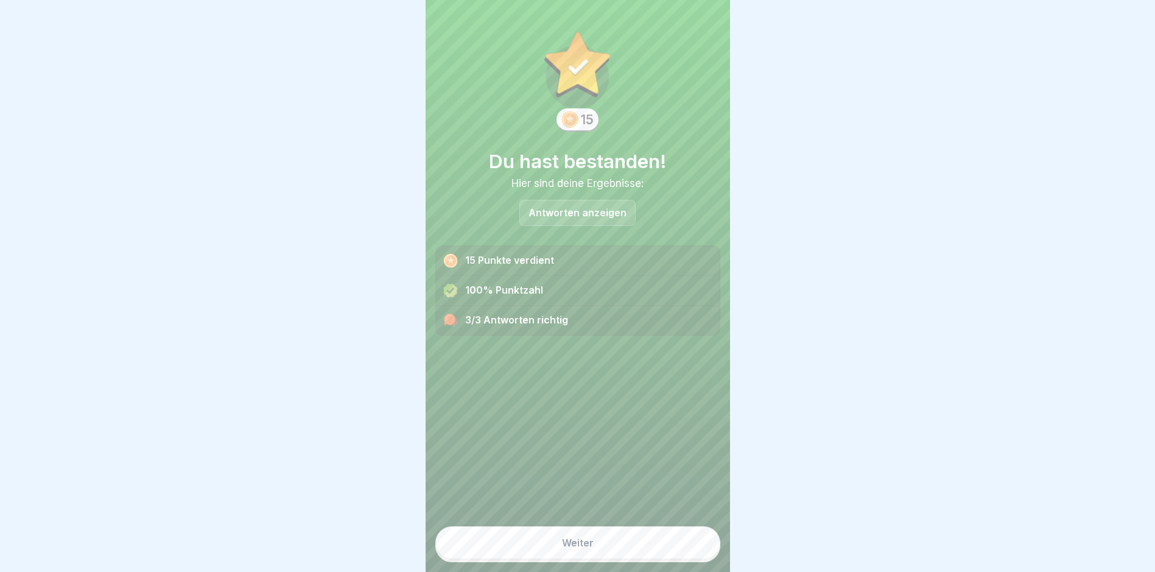
click at [580, 548] on div "Weiter" at bounding box center [578, 542] width 32 height 11
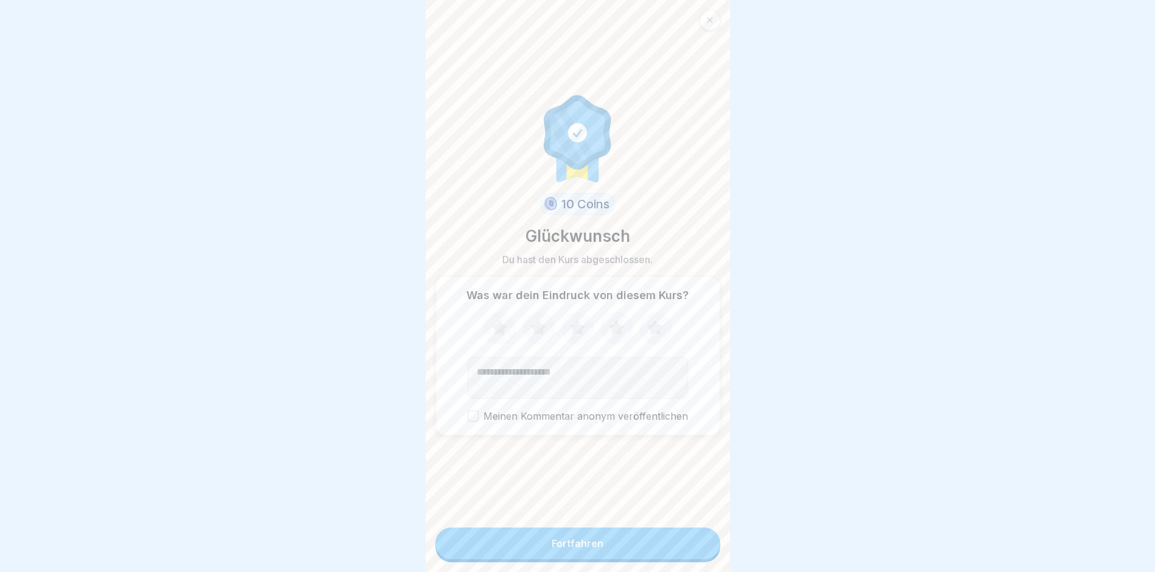
click at [648, 331] on icon at bounding box center [655, 327] width 16 height 15
click at [567, 549] on div "Fortfahren" at bounding box center [578, 543] width 52 height 11
